Goal: Find specific page/section: Find specific page/section

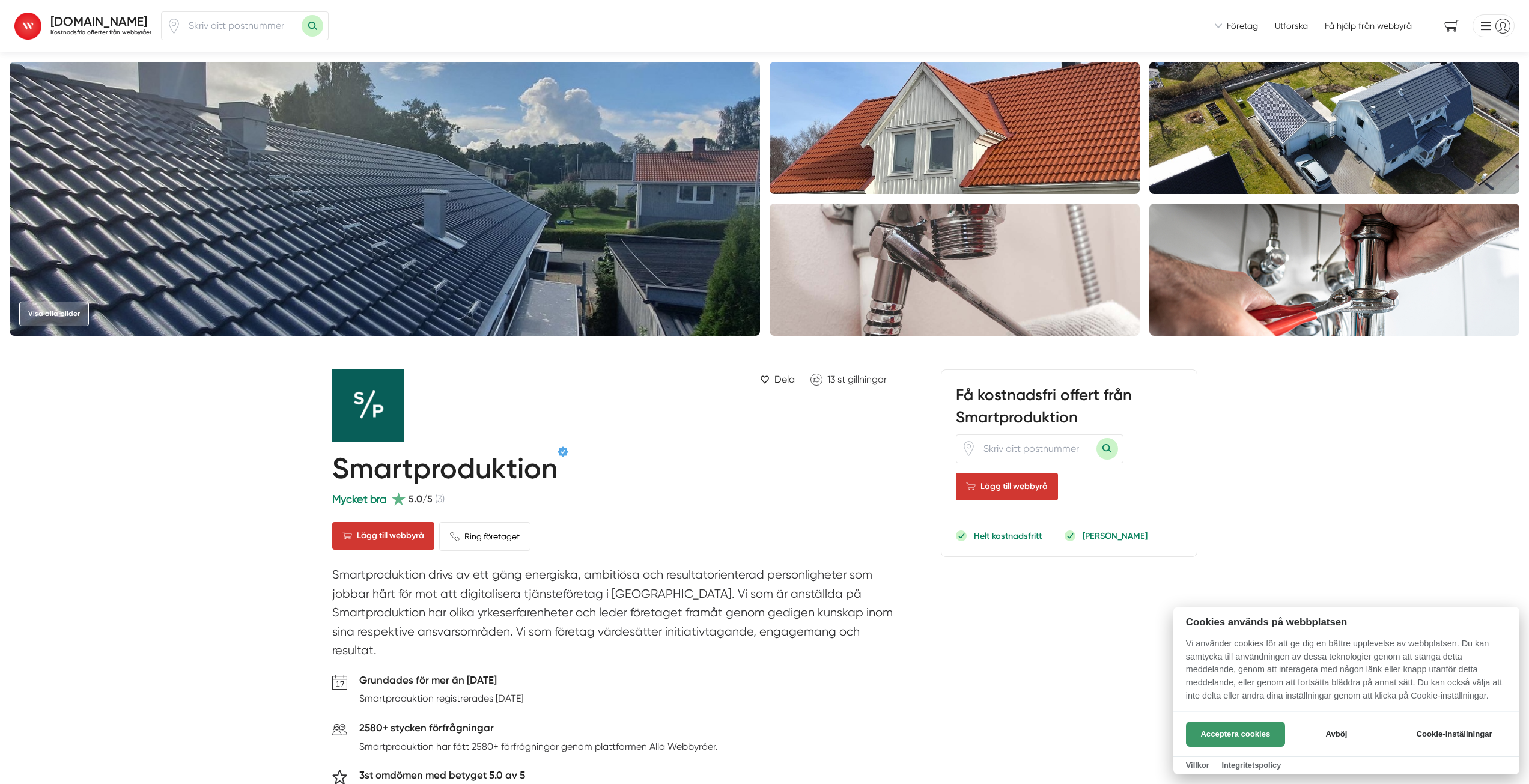
drag, startPoint x: 1235, startPoint y: 737, endPoint x: 1080, endPoint y: 673, distance: 167.7
click at [1235, 736] on button "Acceptera cookies" at bounding box center [1236, 733] width 99 height 25
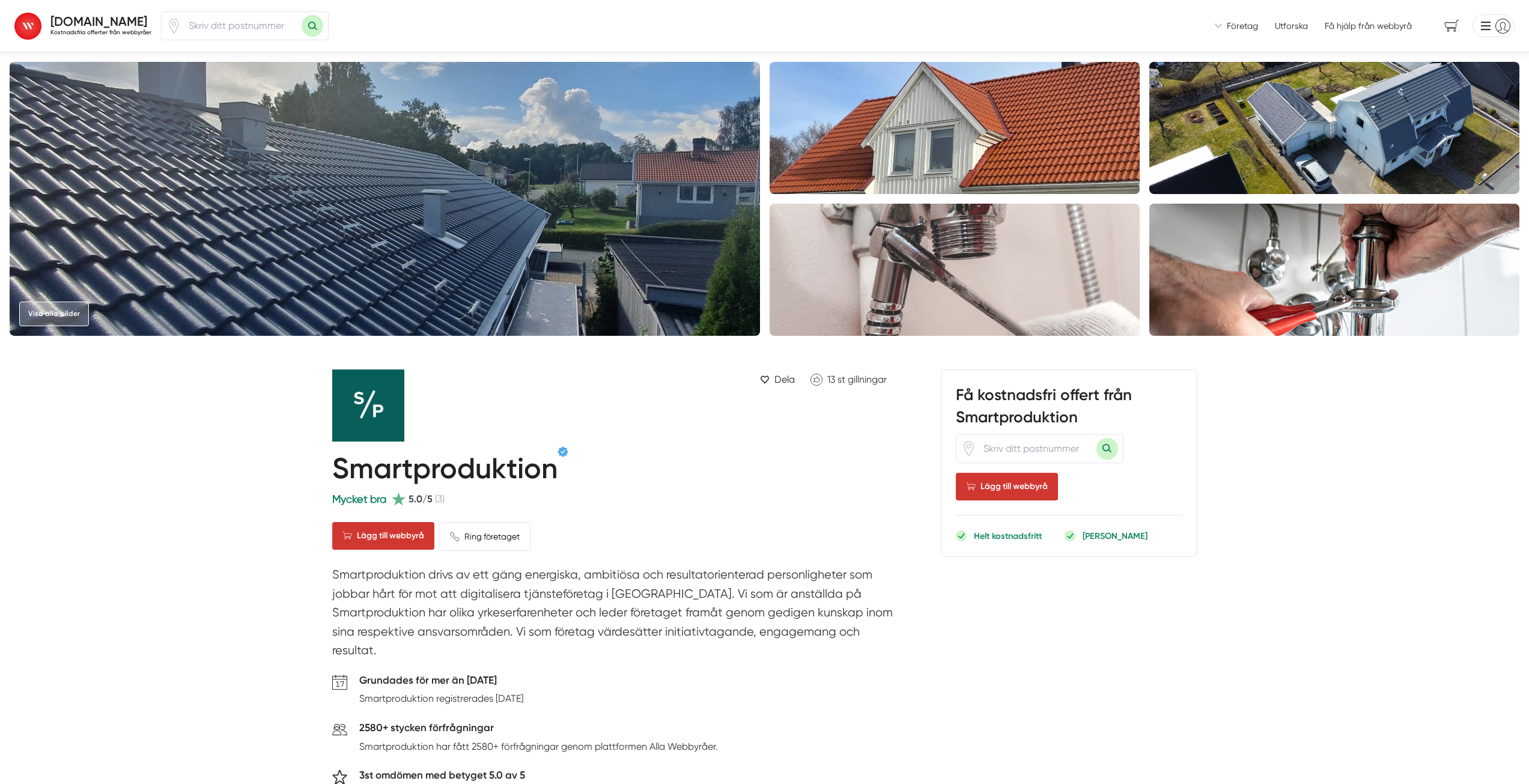
click at [182, 39] on input "number" at bounding box center [242, 26] width 120 height 27
type input "77230"
click at [302, 15] on button "Sök med postnummer" at bounding box center [312, 26] width 21 height 21
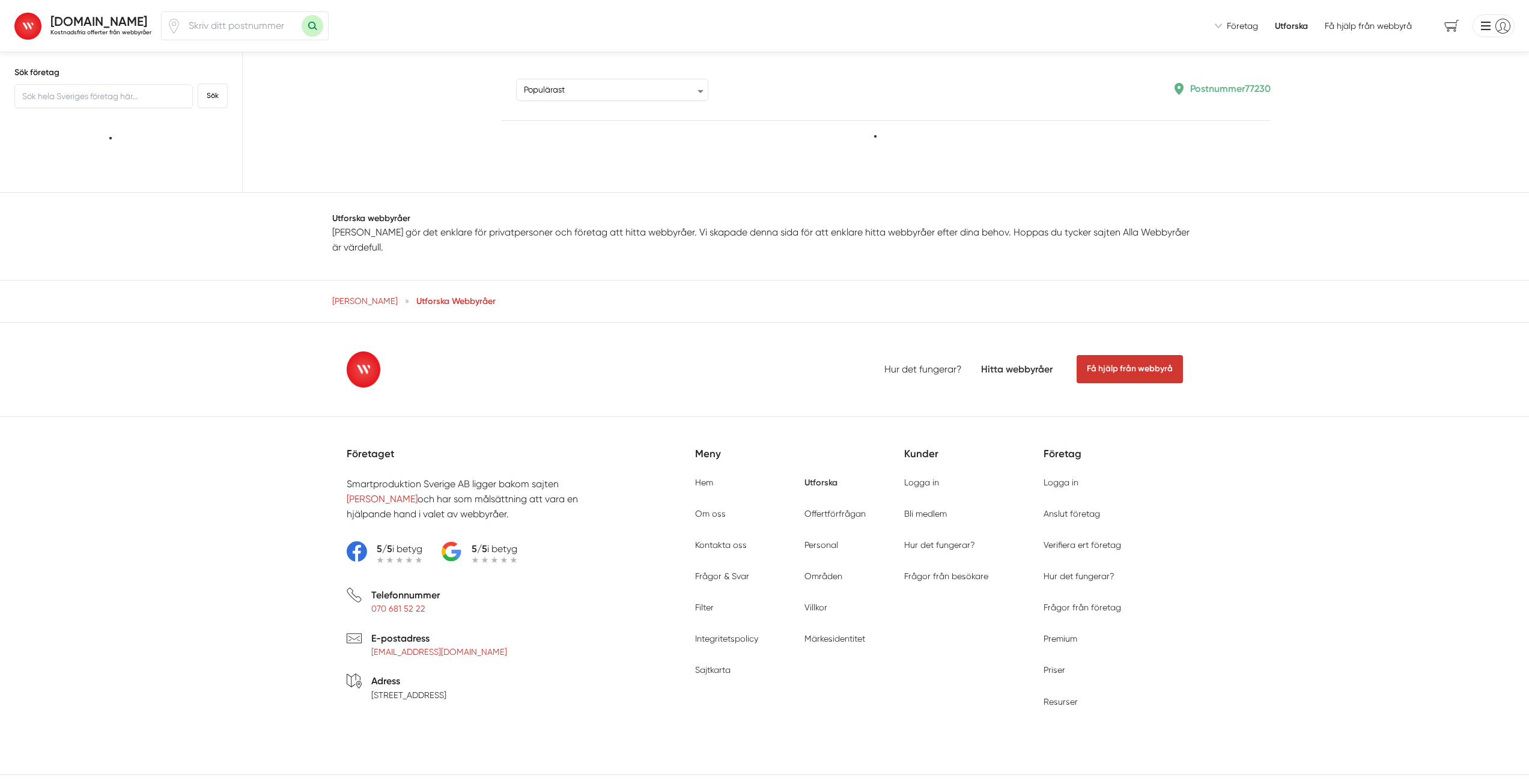
type input "77230"
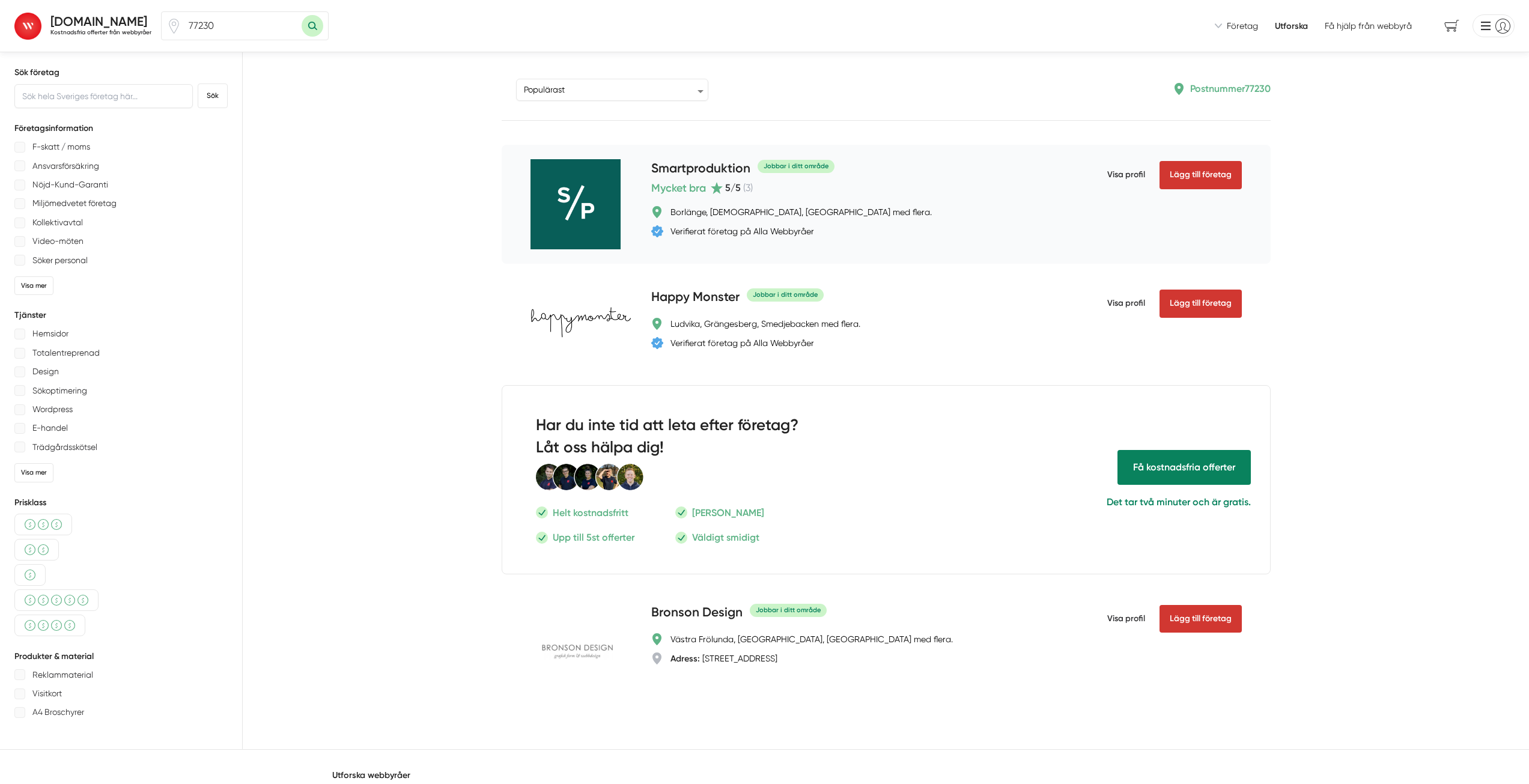
click at [1114, 176] on span "Visa profil" at bounding box center [1126, 175] width 38 height 31
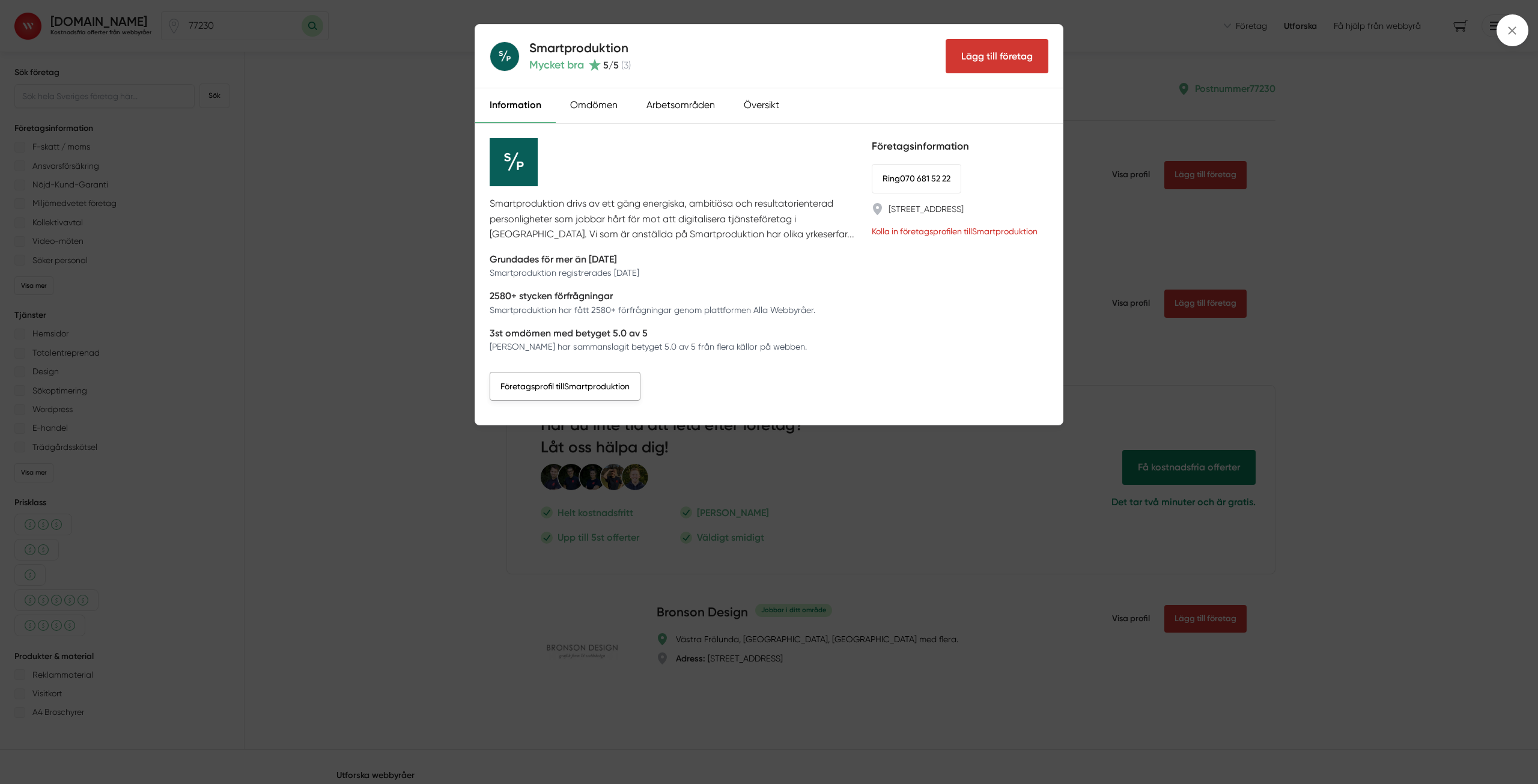
click at [578, 386] on link "Företagsprofil till Smartproduktion" at bounding box center [565, 386] width 151 height 29
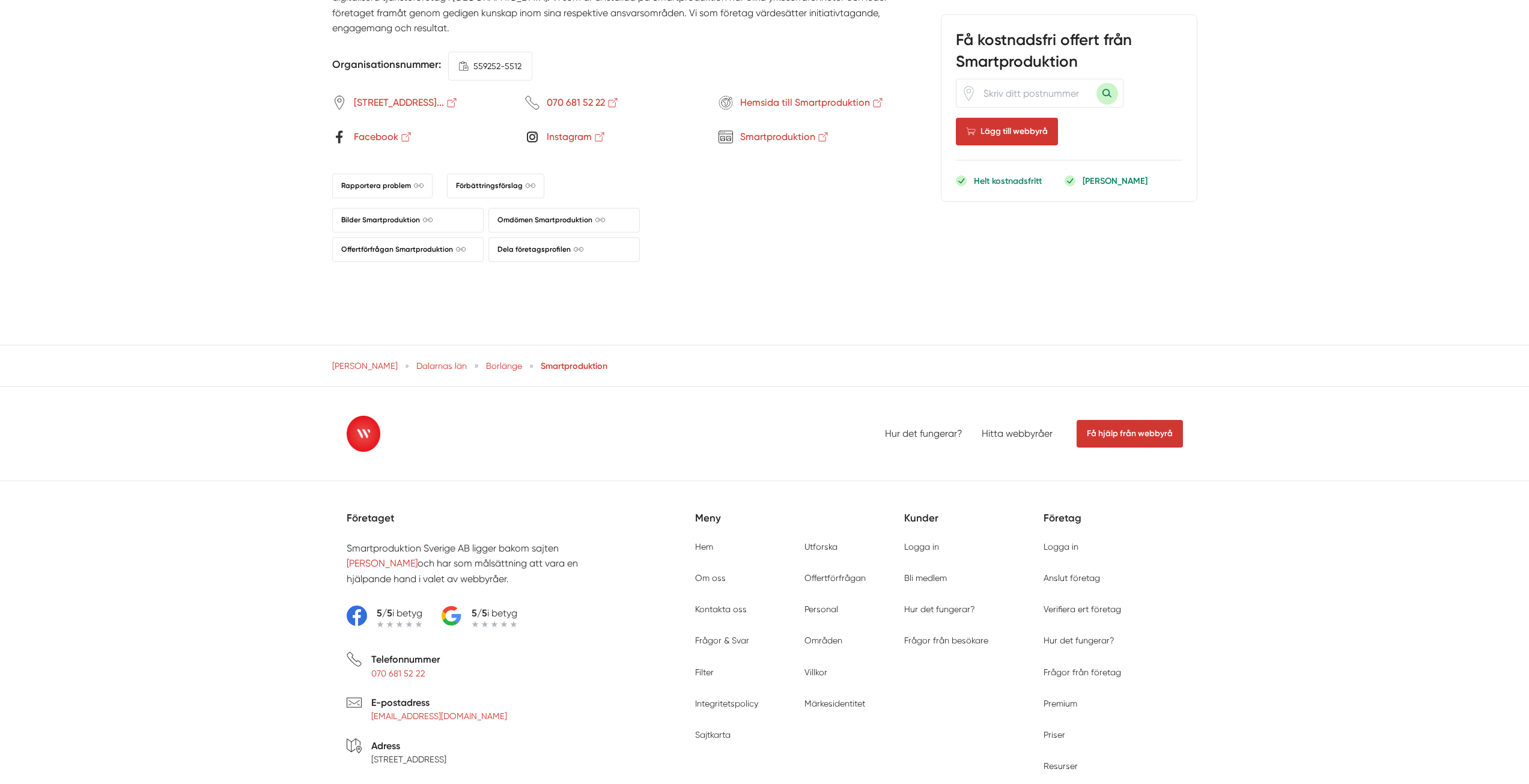
scroll to position [2102, 0]
